Goal: Answer question/provide support: Answer question/provide support

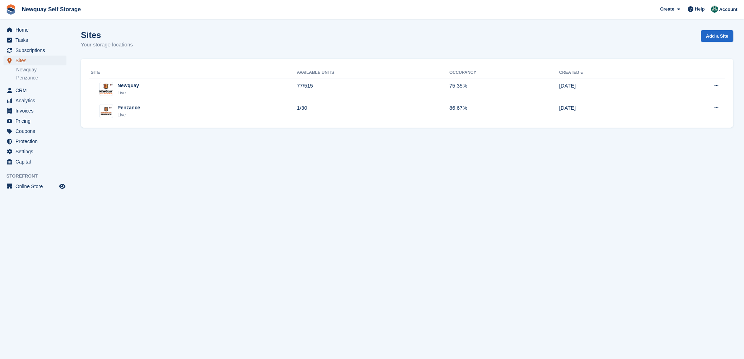
click at [19, 59] on span "Sites" at bounding box center [36, 61] width 42 height 10
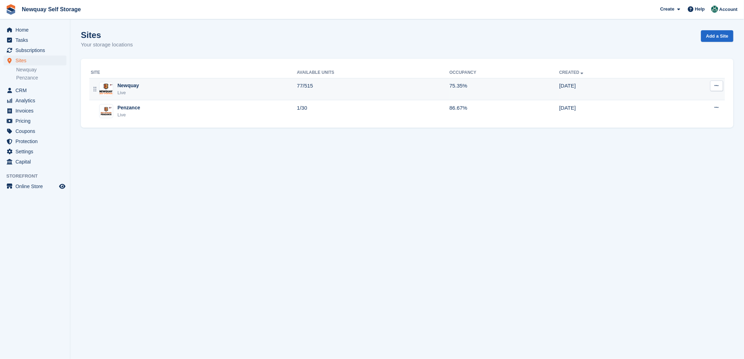
click at [121, 86] on div "Newquay" at bounding box center [127, 85] width 21 height 7
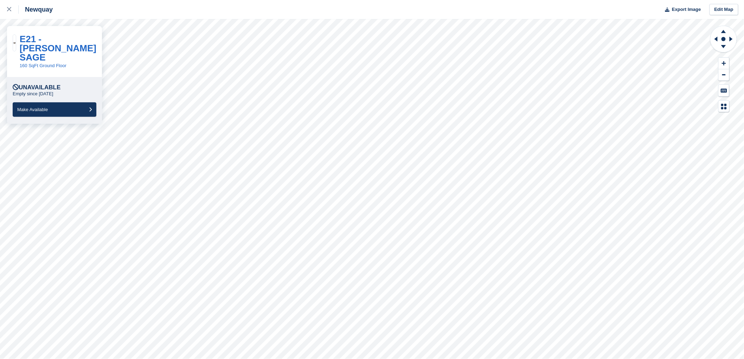
click at [372, 359] on html "Newquay Export Image Edit Map E21 - MATT RUMBLE SAGE 160 SqFt Ground Floor Unav…" at bounding box center [372, 179] width 744 height 359
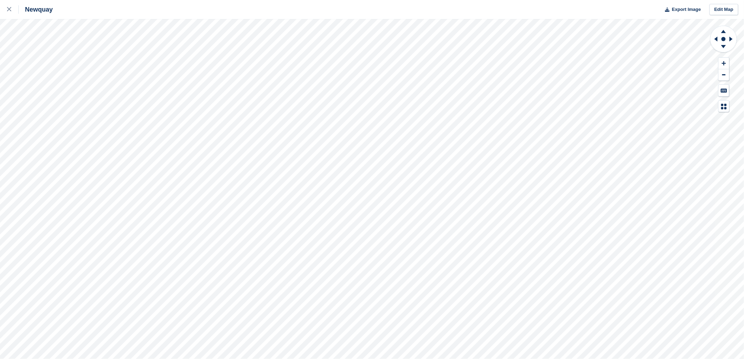
click at [367, 359] on html "Newquay Export Image Edit Map" at bounding box center [372, 179] width 744 height 359
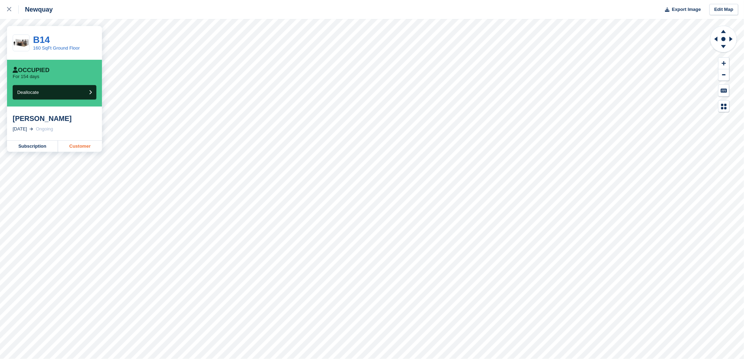
click at [74, 145] on link "Customer" at bounding box center [80, 146] width 44 height 11
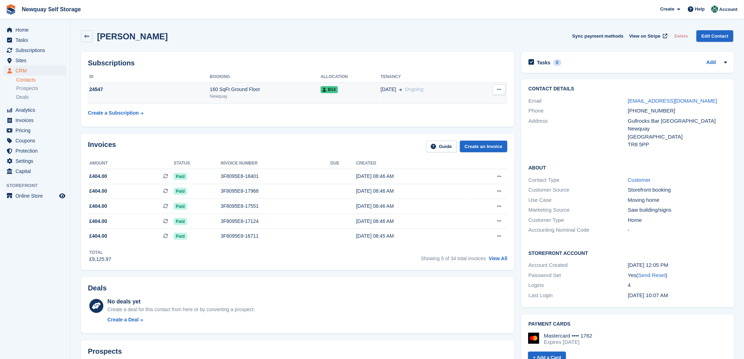
click at [99, 84] on td "24547" at bounding box center [149, 92] width 122 height 21
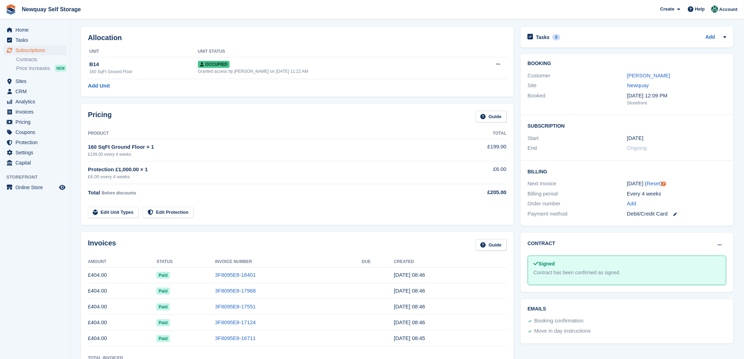
scroll to position [39, 0]
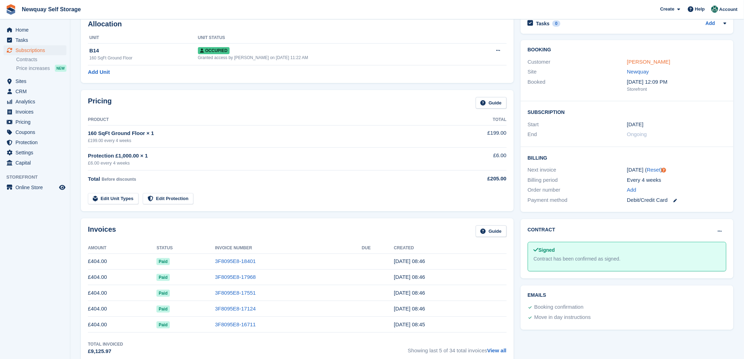
click at [636, 61] on link "[PERSON_NAME]" at bounding box center [648, 62] width 43 height 6
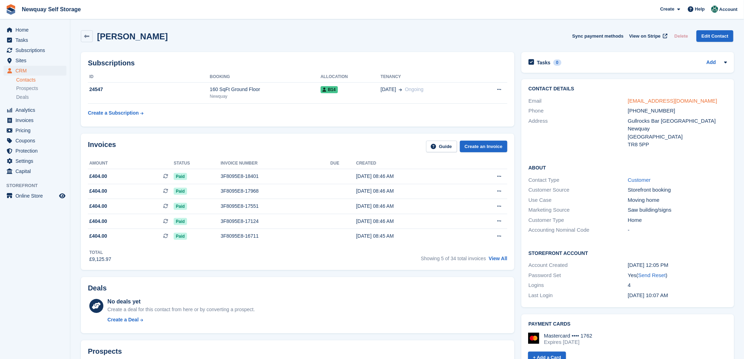
click at [653, 99] on link "[EMAIL_ADDRESS][DOMAIN_NAME]" at bounding box center [672, 101] width 89 height 6
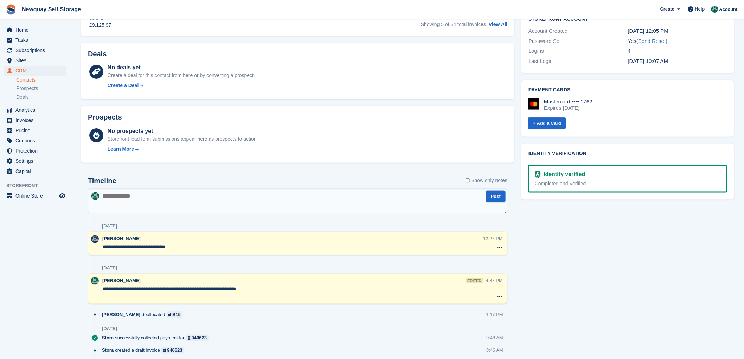
scroll to position [273, 0]
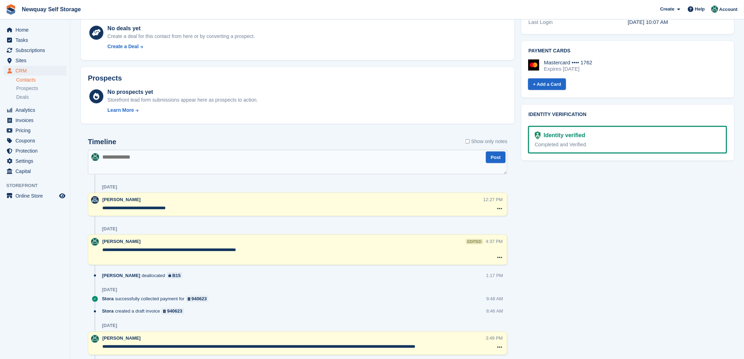
click at [109, 158] on textarea at bounding box center [297, 162] width 419 height 25
paste textarea "**********"
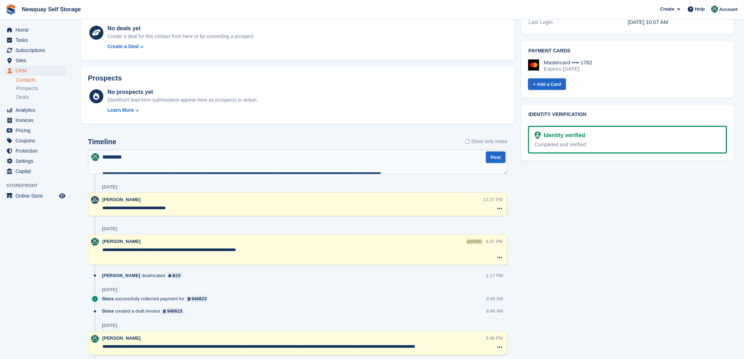
scroll to position [20, 0]
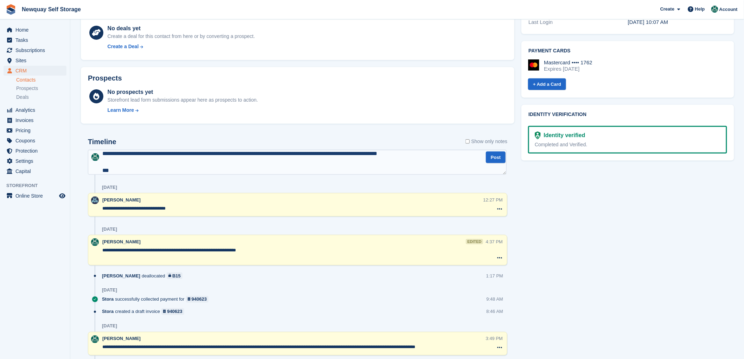
type textarea "**********"
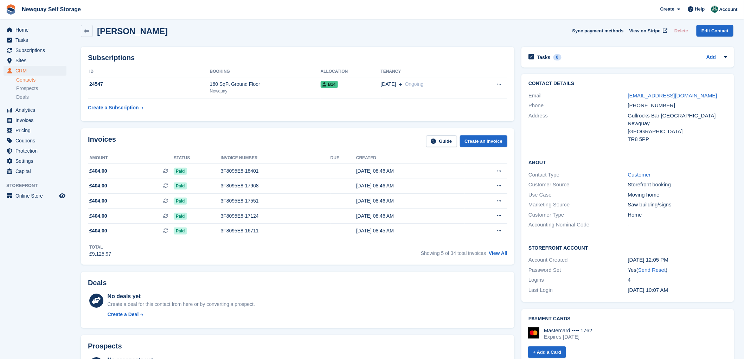
scroll to position [0, 0]
